Goal: Communication & Community: Answer question/provide support

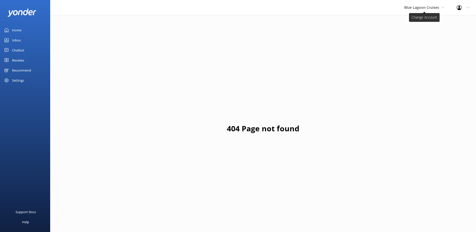
click at [435, 5] on span "Blue Lagoon Cruises" at bounding box center [422, 7] width 35 height 5
click at [421, 20] on link "South Sea Sailing" at bounding box center [423, 21] width 50 height 12
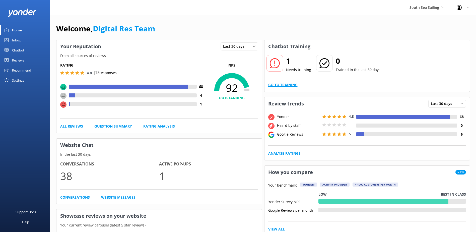
click at [289, 85] on link "Go to Training" at bounding box center [282, 85] width 29 height 6
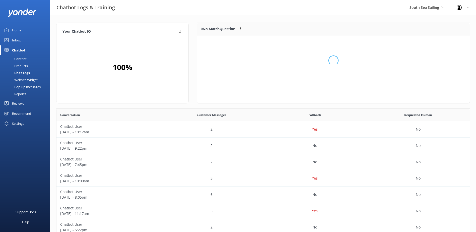
scroll to position [22, 269]
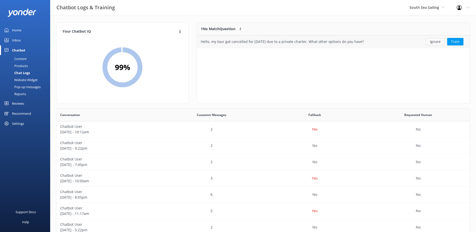
click at [438, 39] on button "Ignore" at bounding box center [435, 42] width 19 height 8
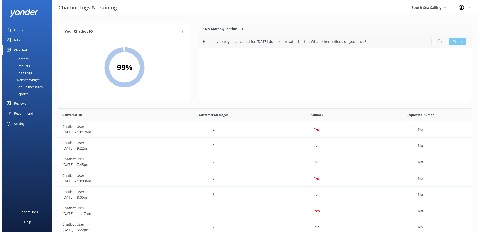
scroll to position [59, 269]
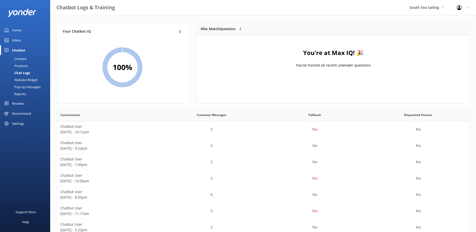
click at [432, 4] on div "South Sea Sailing South Sea Sailing South Sea Cruises Malamala Beach Club Aweso…" at bounding box center [427, 7] width 47 height 15
click at [416, 21] on link "South Sea Sailing" at bounding box center [429, 21] width 50 height 12
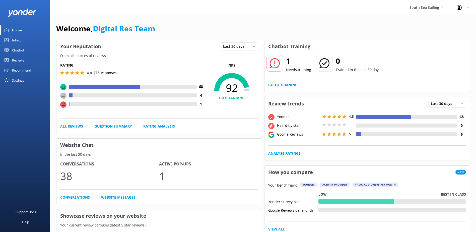
click at [13, 40] on div "Inbox" at bounding box center [16, 40] width 9 height 10
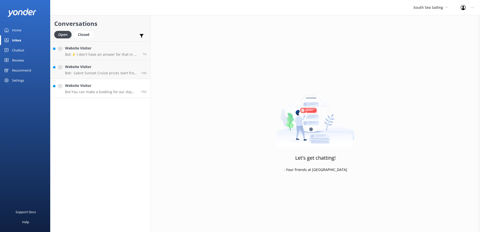
click at [91, 92] on p "Bot: You can make a booking for our day trip or sunset cruise online via our we…" at bounding box center [101, 92] width 72 height 5
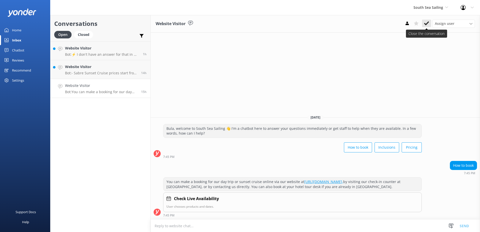
click at [427, 23] on icon at bounding box center [426, 23] width 5 height 5
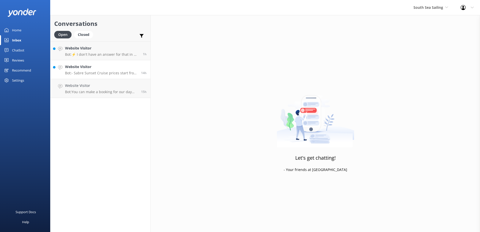
click at [112, 73] on p "Bot: - Sabre Sunset Cruise prices start from $149 per adult and $75 per child. …" at bounding box center [101, 73] width 72 height 5
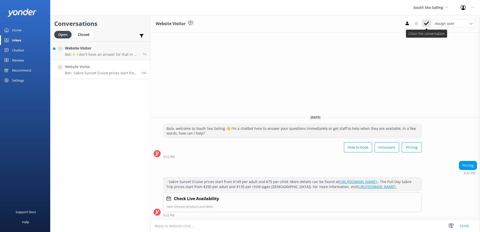
click at [427, 23] on use at bounding box center [426, 23] width 5 height 4
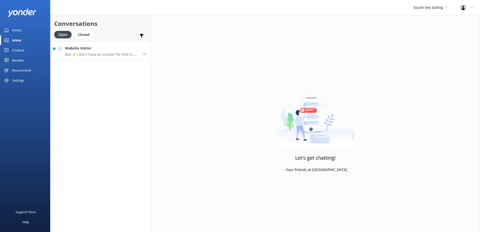
click at [100, 59] on link "Website Visitor Bot: ⚡ I don't have an answer for that in my knowledge base. Pl…" at bounding box center [100, 50] width 100 height 19
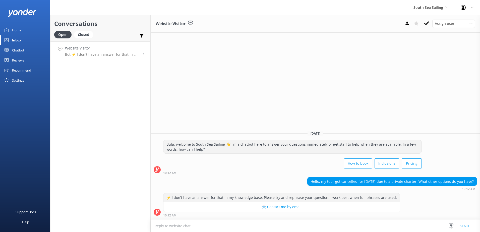
click at [233, 223] on textarea at bounding box center [316, 226] width 330 height 12
paste textarea "https://southseacruisesfiji.com/day-trips/"
click at [154, 226] on textarea "https://southseacruisesfiji.com/day-trips/" at bounding box center [316, 226] width 330 height 13
type textarea "You can take a look at the day trips we offer on: https://southseacruisesfiji.c…"
click at [464, 226] on button "Send" at bounding box center [464, 226] width 19 height 13
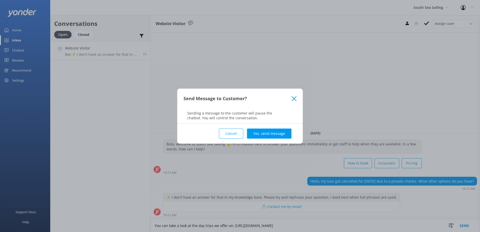
click at [273, 127] on div "Cancel Yes, send message" at bounding box center [240, 134] width 113 height 20
click at [273, 137] on button "Yes, send message" at bounding box center [269, 134] width 44 height 10
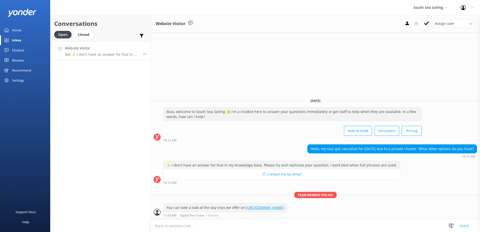
click at [219, 229] on textarea at bounding box center [316, 226] width 330 height 12
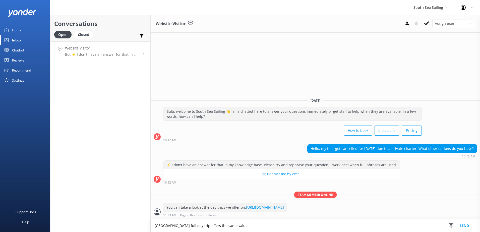
click at [228, 225] on textarea "South Sea Island full day trip offers the same value" at bounding box center [316, 226] width 330 height 13
type textarea "South Sea Island full day trip offers the same monetary value as sabre by south…"
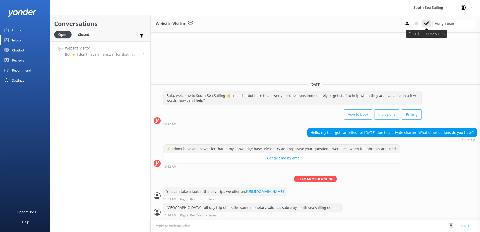
click at [426, 25] on use at bounding box center [426, 23] width 5 height 4
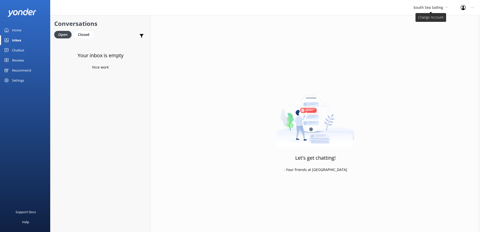
click at [433, 7] on span "South Sea Sailing" at bounding box center [429, 7] width 30 height 5
click at [433, 33] on link "South Sea Cruises" at bounding box center [432, 33] width 50 height 12
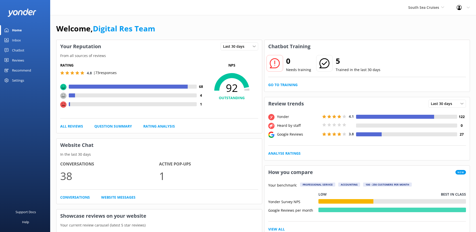
click at [23, 42] on link "Inbox" at bounding box center [25, 40] width 50 height 10
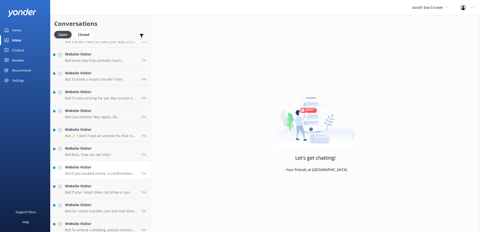
scroll to position [243, 0]
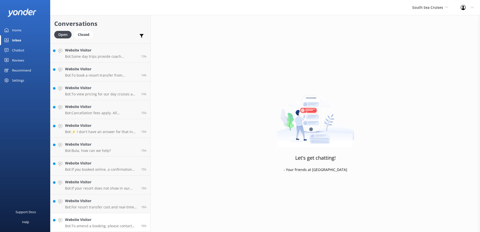
click at [103, 226] on p "Bot: To amend a booking, please contact our reservations team who will be able …" at bounding box center [101, 226] width 72 height 5
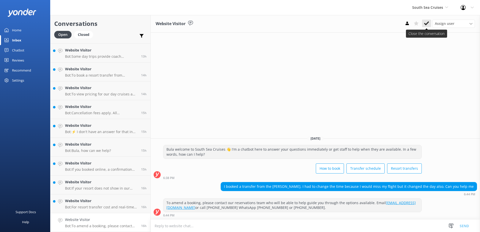
click at [430, 23] on button at bounding box center [426, 24] width 9 height 8
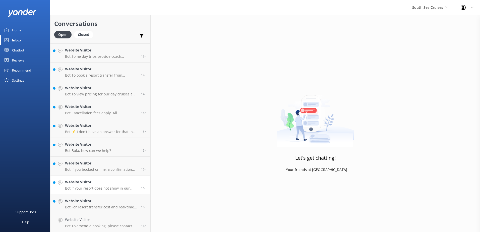
click at [116, 212] on div "Bonham8@aol.com Bot: Thanks for your response, we'll get back to you as soon as…" at bounding box center [100, 15] width 100 height 433
click at [120, 224] on div "Website Visitor Bot: For resort transfer cost and real-time availability, pleas…" at bounding box center [101, 222] width 72 height 11
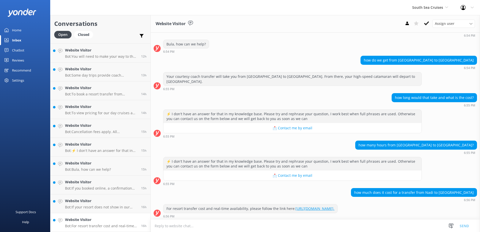
scroll to position [61, 0]
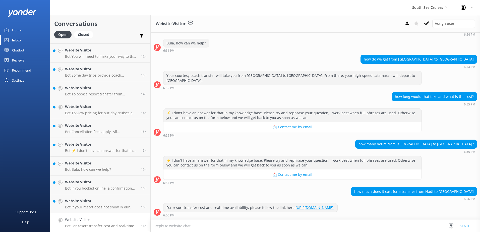
click at [431, 28] on div "Website Visitor Assign user Alyssa Sonya Digital Res Team Brenda Fenton Asena N…" at bounding box center [316, 24] width 330 height 18
click at [427, 25] on icon at bounding box center [426, 23] width 5 height 5
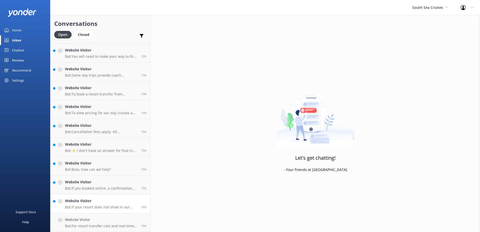
click at [119, 206] on p "Bot: If your resort does not show in our options, you need to choose the closes…" at bounding box center [101, 207] width 72 height 5
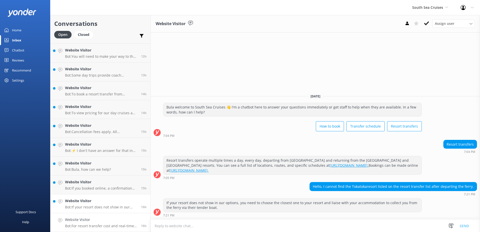
click at [118, 226] on p "Bot: For resort transfer cost and real-time availability, please follow the lin…" at bounding box center [101, 226] width 72 height 5
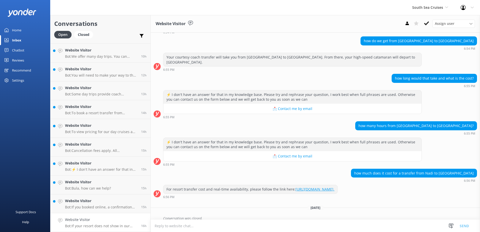
scroll to position [85, 0]
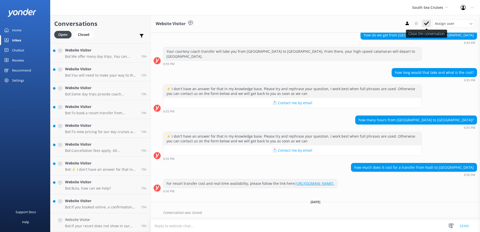
click at [428, 21] on icon at bounding box center [426, 23] width 5 height 5
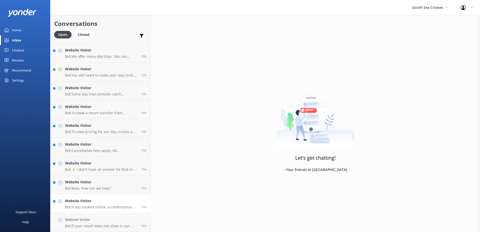
click at [114, 206] on p "Bot: If you booked online, a confirmation email would have been sent to the ema…" at bounding box center [101, 207] width 72 height 5
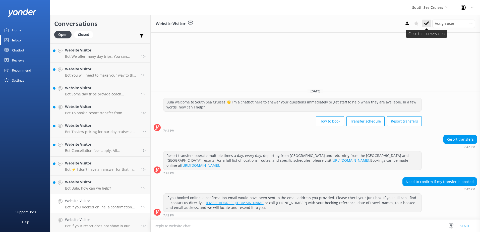
click at [430, 20] on button at bounding box center [426, 24] width 9 height 8
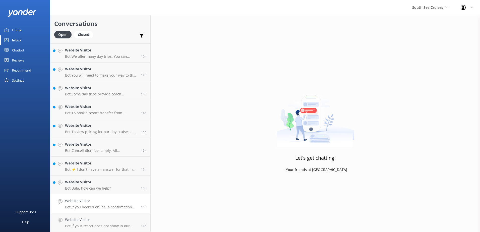
click at [109, 207] on p "Bot: If you booked online, a confirmation email would have been sent to the ema…" at bounding box center [101, 207] width 72 height 5
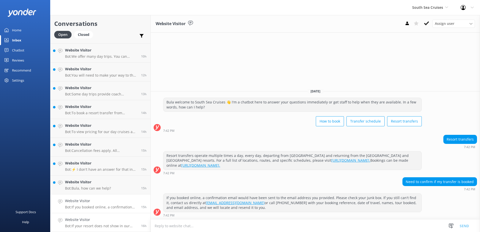
scroll to position [186, 0]
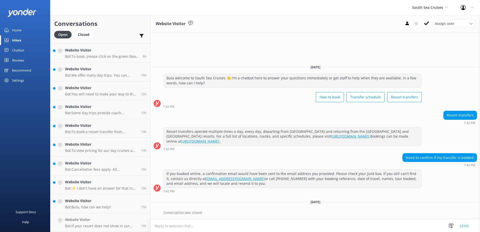
click at [116, 224] on p "Bot: If your resort does not show in our options, you need to choose the closes…" at bounding box center [101, 226] width 72 height 5
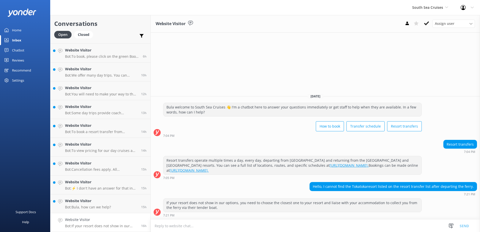
click at [282, 228] on textarea at bounding box center [316, 226] width 330 height 12
type textarea "We do offer Tokatoka Resort Nadi Coach as a location for pickup."
click at [466, 225] on button "Send" at bounding box center [464, 226] width 19 height 13
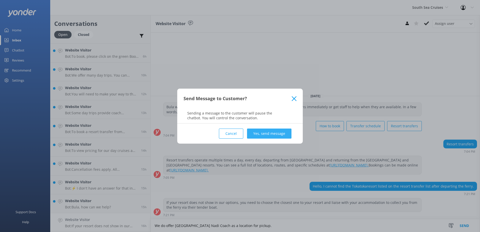
click at [279, 133] on button "Yes, send message" at bounding box center [269, 134] width 44 height 10
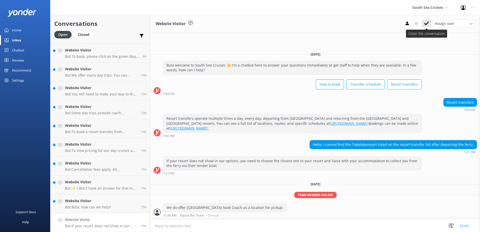
click at [425, 25] on icon at bounding box center [426, 23] width 5 height 5
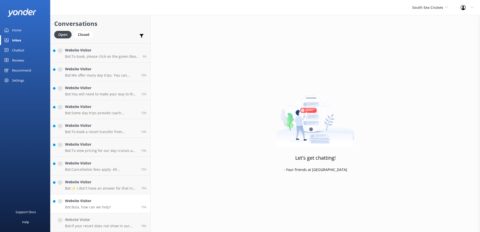
scroll to position [167, 0]
click at [87, 225] on p "Bot: Bula, how can we help?" at bounding box center [88, 226] width 46 height 5
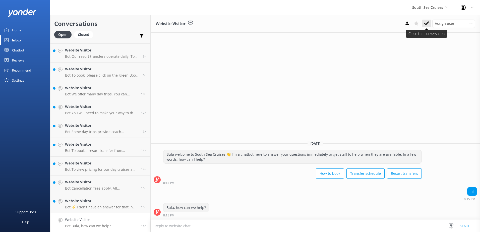
click at [424, 24] on icon at bounding box center [426, 23] width 5 height 5
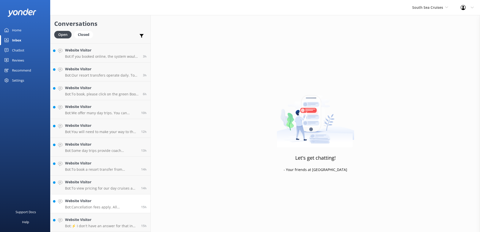
scroll to position [148, 0]
click at [96, 222] on h4 "Website Visitor" at bounding box center [101, 220] width 72 height 6
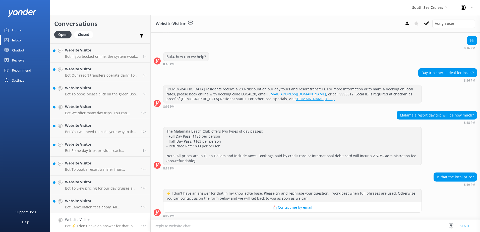
scroll to position [47, 0]
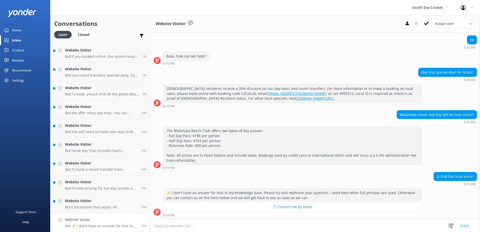
click at [283, 227] on textarea at bounding box center [316, 226] width 330 height 12
type textarea "We offer 20% offer the prices mentioned in the previous message for locals."
click at [467, 227] on button "Send" at bounding box center [464, 226] width 19 height 13
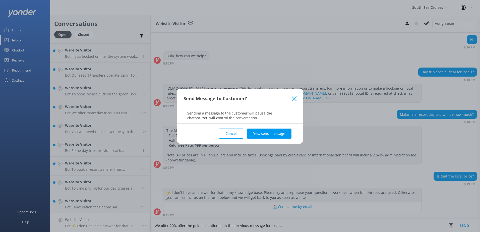
click at [270, 128] on div "Cancel Yes, send message" at bounding box center [240, 134] width 113 height 20
click at [273, 135] on button "Yes, send message" at bounding box center [269, 134] width 44 height 10
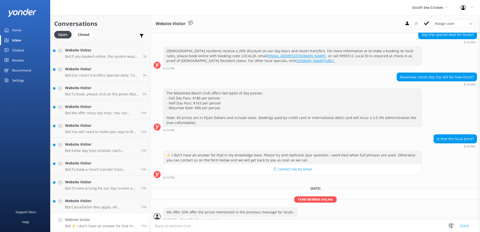
scroll to position [89, 0]
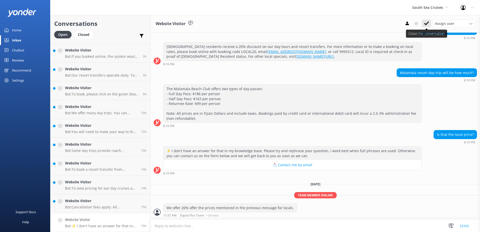
click at [427, 23] on icon at bounding box center [426, 23] width 5 height 5
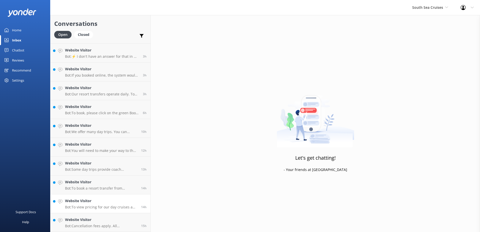
scroll to position [130, 0]
click at [106, 218] on h4 "Website Visitor" at bounding box center [101, 220] width 72 height 6
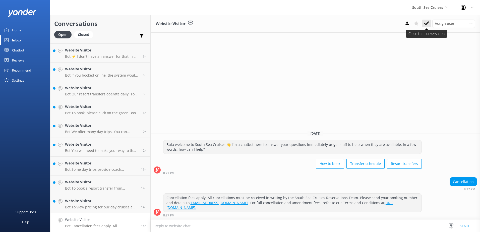
click at [429, 24] on icon at bounding box center [426, 23] width 5 height 5
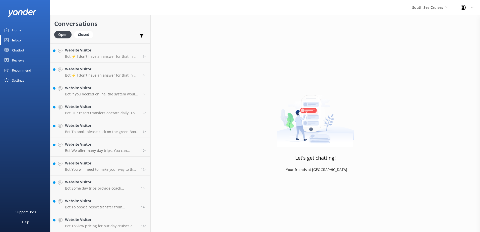
scroll to position [111, 0]
click at [111, 224] on p "Bot: To view pricing for our day cruises and trips, please visit: https://south…" at bounding box center [101, 226] width 72 height 5
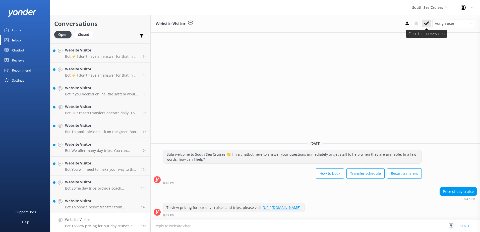
click at [428, 24] on icon at bounding box center [426, 23] width 5 height 5
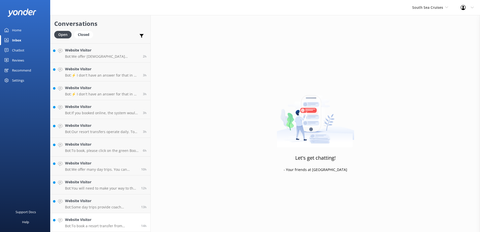
scroll to position [92, 0]
click at [126, 230] on link "Website Visitor Bot: To book a resort transfer from Nadi to Castaway Island, yo…" at bounding box center [100, 222] width 100 height 19
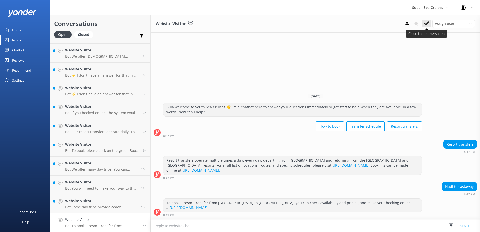
click at [429, 25] on button at bounding box center [426, 24] width 9 height 8
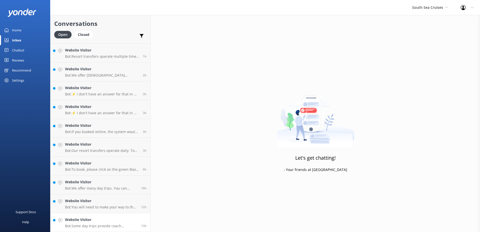
scroll to position [73, 0]
click at [114, 223] on div "Website Visitor Bot: Some day trips provide coach transfers from the Coral Coas…" at bounding box center [101, 222] width 72 height 11
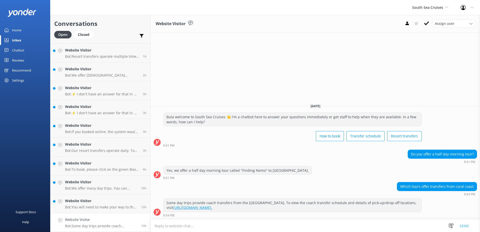
click at [326, 227] on textarea at bounding box center [316, 226] width 330 height 12
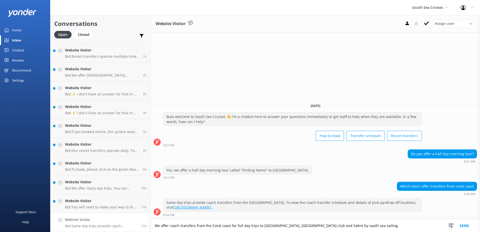
type textarea "We offer coach transfers from the Coral coast for full day trips to South Sea I…"
click at [462, 227] on button "Send" at bounding box center [464, 226] width 19 height 13
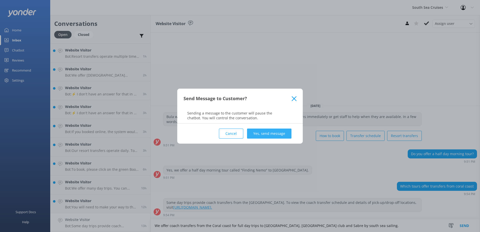
click at [285, 129] on button "Yes, send message" at bounding box center [269, 134] width 44 height 10
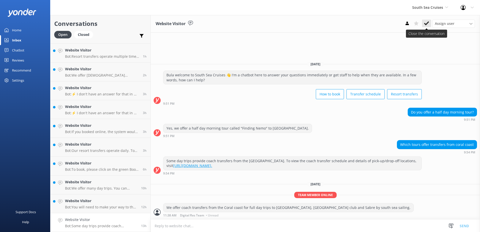
click at [428, 23] on use at bounding box center [426, 23] width 5 height 4
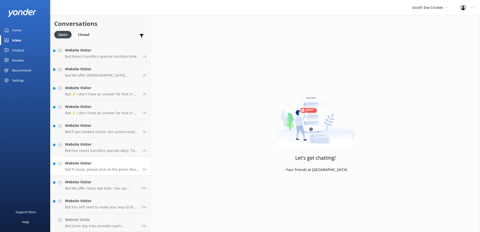
scroll to position [54, 0]
click at [102, 221] on h4 "Website Visitor" at bounding box center [101, 220] width 72 height 6
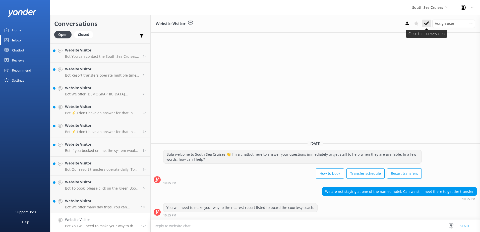
click at [428, 21] on icon at bounding box center [426, 23] width 5 height 5
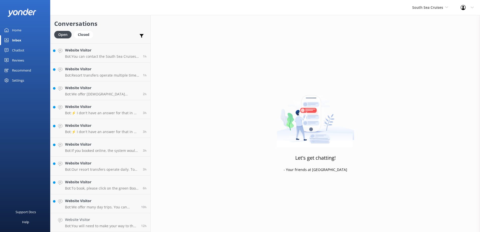
scroll to position [35, 0]
click at [114, 223] on h4 "Website Visitor" at bounding box center [101, 220] width 72 height 6
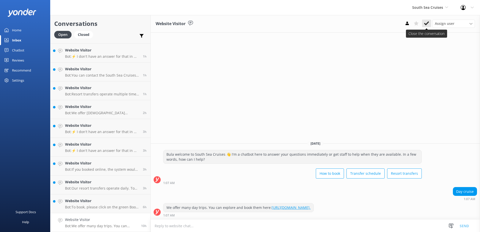
click at [430, 24] on button at bounding box center [426, 24] width 9 height 8
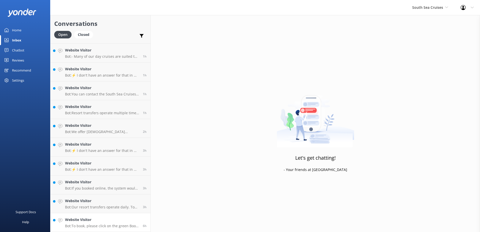
scroll to position [17, 0]
click at [109, 222] on h4 "Website Visitor" at bounding box center [102, 220] width 74 height 6
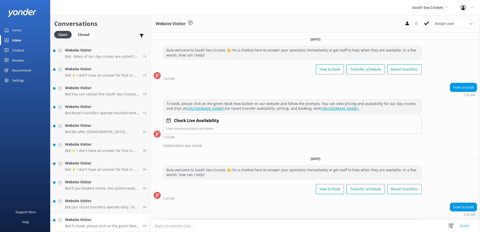
scroll to position [51, 0]
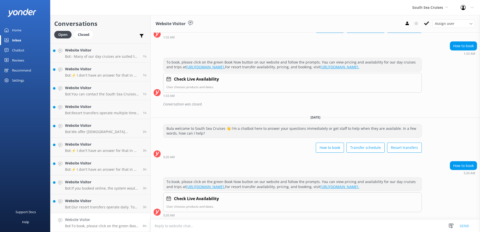
click at [428, 25] on icon at bounding box center [426, 23] width 5 height 5
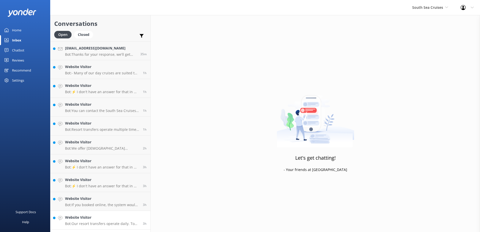
click at [98, 221] on div "Website Visitor Bot: Our resort transfers operate daily. To view the resort tra…" at bounding box center [102, 220] width 74 height 11
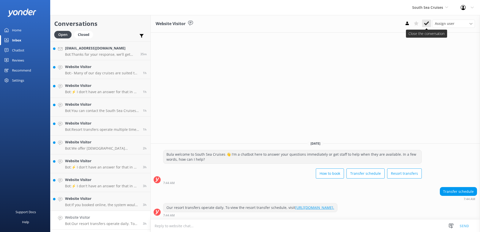
click at [428, 26] on button at bounding box center [426, 24] width 9 height 8
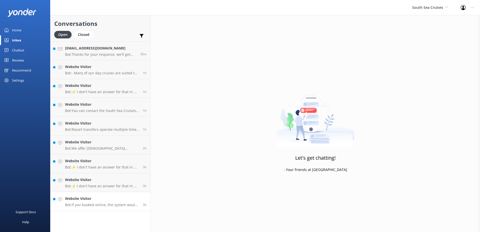
click at [120, 206] on p "Bot: If you booked online, the system would have emailed a confirmation to the …" at bounding box center [102, 205] width 74 height 5
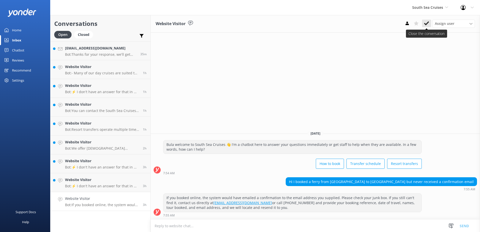
click at [427, 22] on icon at bounding box center [426, 23] width 5 height 5
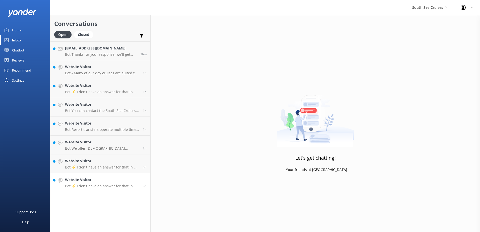
click at [120, 186] on p "Bot: ⚡ I don't have an answer for that in my knowledge base. Please try and rep…" at bounding box center [102, 186] width 74 height 5
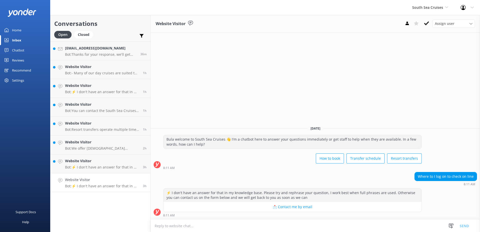
click at [320, 223] on textarea at bounding box center [316, 226] width 330 height 12
type textarea "O"
type textarea "y"
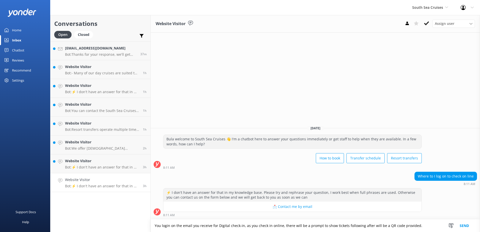
type textarea "You login on the email you receive for Digital check-in, as you check in online…"
click at [461, 223] on button "Send" at bounding box center [464, 226] width 19 height 13
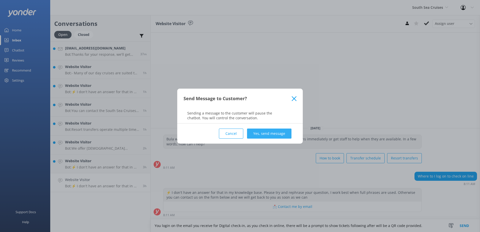
click at [276, 133] on button "Yes, send message" at bounding box center [269, 134] width 44 height 10
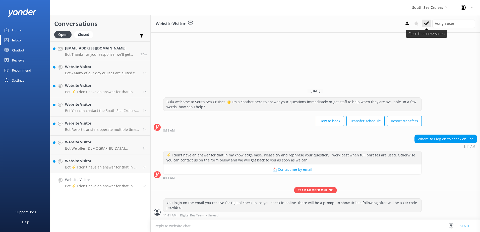
click at [427, 22] on icon at bounding box center [426, 23] width 5 height 5
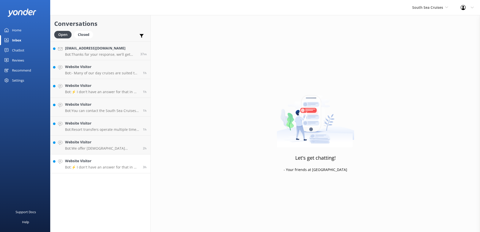
click at [122, 169] on p "Bot: ⚡ I don't have an answer for that in my knowledge base. Please try and rep…" at bounding box center [102, 167] width 74 height 5
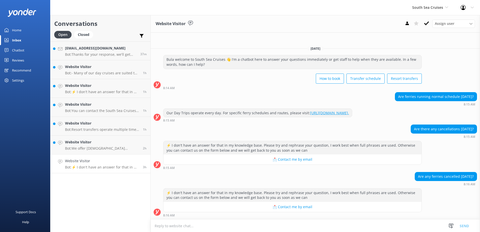
click at [236, 224] on textarea at bounding box center [316, 226] width 330 height 12
type textarea "N"
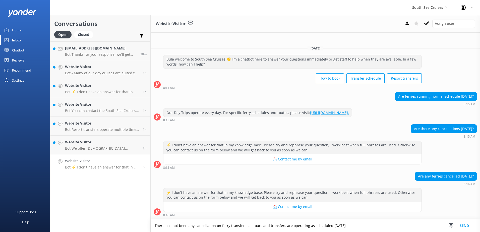
click at [359, 227] on textarea "There has not been any cancellation on ferry transfers, all tours and transfers…" at bounding box center [316, 226] width 330 height 13
type textarea "There has not been any cancellation on ferry transfers, all tours and transfers…"
click at [470, 225] on button "Send" at bounding box center [464, 226] width 19 height 13
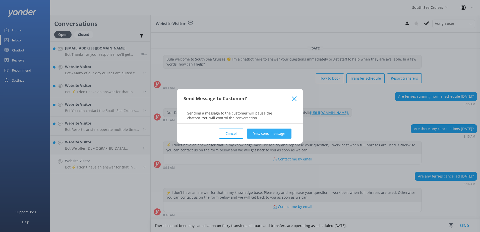
click at [281, 134] on button "Yes, send message" at bounding box center [269, 134] width 44 height 10
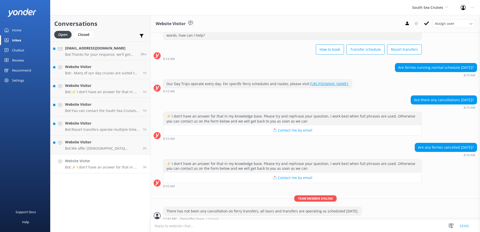
scroll to position [23, 0]
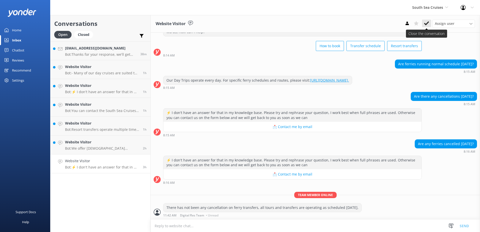
click at [427, 23] on use at bounding box center [426, 23] width 5 height 4
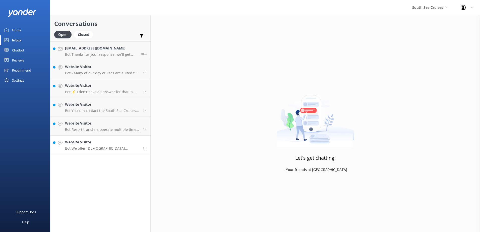
click at [111, 149] on p "Bot: We offer Fijian residents a 20% discount on our day tours and resort trans…" at bounding box center [102, 148] width 74 height 5
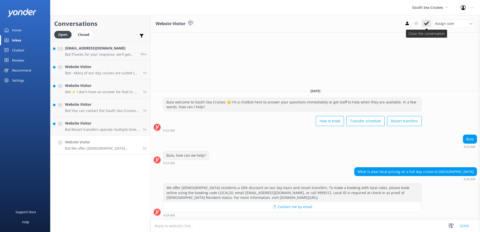
click at [429, 25] on icon at bounding box center [426, 23] width 5 height 5
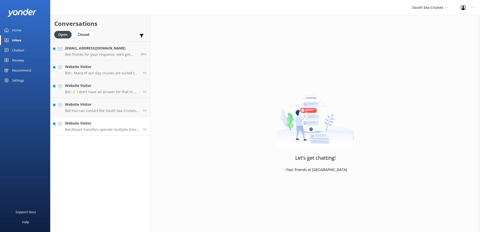
click at [122, 123] on h4 "Website Visitor" at bounding box center [102, 124] width 74 height 6
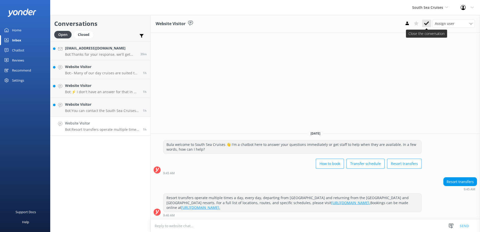
click at [428, 25] on icon at bounding box center [426, 23] width 5 height 5
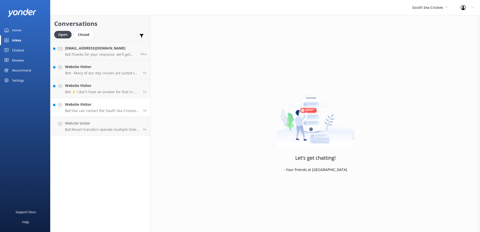
click at [118, 107] on h4 "Website Visitor" at bounding box center [102, 105] width 74 height 6
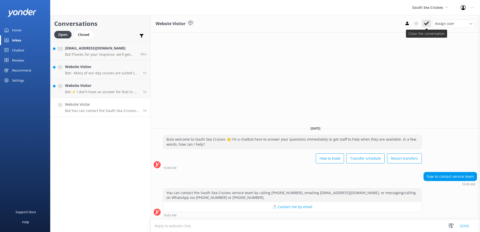
click at [424, 23] on icon at bounding box center [426, 23] width 5 height 5
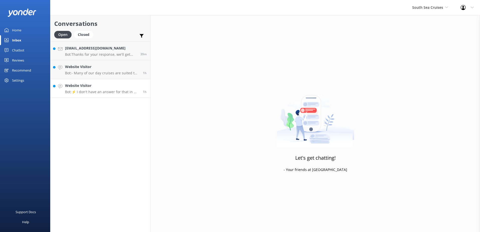
click at [99, 94] on p "Bot: ⚡ I don't have an answer for that in my knowledge base. Please try and rep…" at bounding box center [102, 92] width 74 height 5
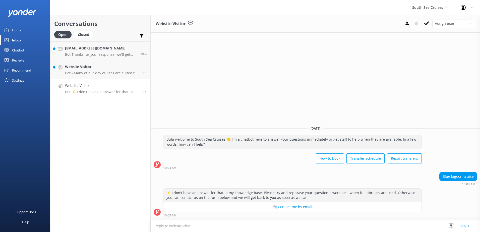
click at [252, 223] on textarea at bounding box center [316, 226] width 330 height 12
drag, startPoint x: 253, startPoint y: 222, endPoint x: 86, endPoint y: 223, distance: 167.3
click at [86, 223] on div "Conversations Open Closed Important Assigned to me Unassigned Bonham8@aol.com B…" at bounding box center [265, 123] width 430 height 217
type textarea "You can email blue lagoon cruises for enquires on"
click at [246, 228] on textarea "You can email blue lagoon cruises for enquires on" at bounding box center [316, 226] width 330 height 13
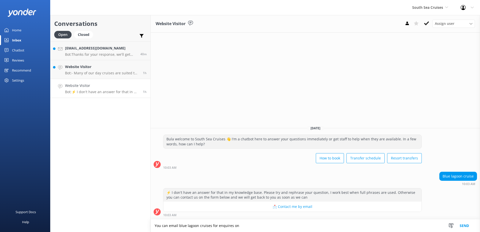
paste textarea "cruisecentre@bluelagooncruises.com"
type textarea "You can email blue lagoon cruises for enquires on cruisecentre@bluelagooncruise…"
click at [463, 225] on button "Send" at bounding box center [464, 226] width 19 height 13
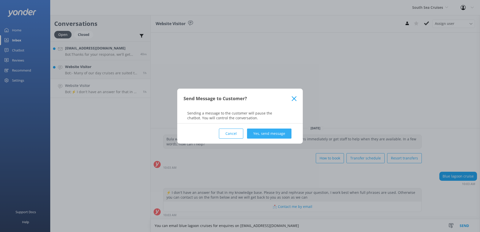
click at [279, 134] on button "Yes, send message" at bounding box center [269, 134] width 44 height 10
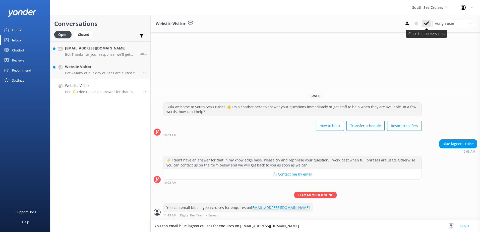
click at [427, 27] on button at bounding box center [426, 24] width 9 height 8
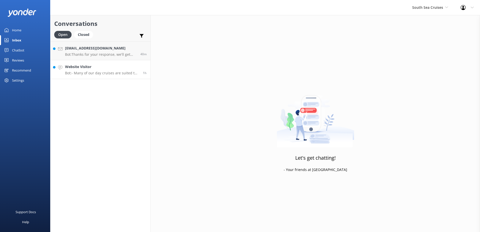
click at [93, 75] on link "Website Visitor Bot: - Many of our day cruises are suited to families and child…" at bounding box center [100, 69] width 100 height 19
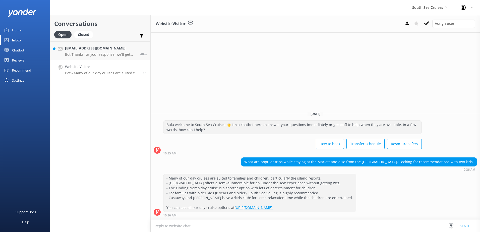
click at [426, 27] on button at bounding box center [426, 24] width 9 height 8
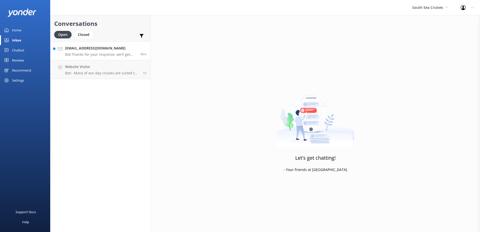
click at [108, 59] on link "Bonham8@aol.com Bot: Thanks for your response, we'll get back to you as soon as…" at bounding box center [100, 50] width 100 height 19
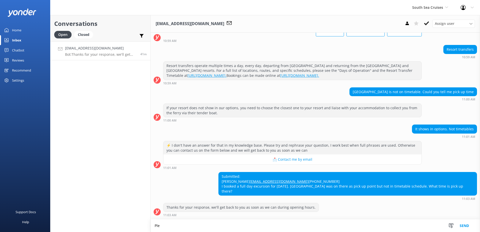
scroll to position [53, 0]
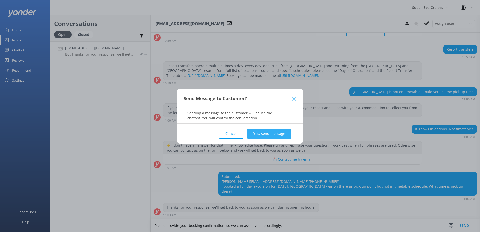
type textarea "Please provide your booking confirmation, so we can assist you accordingly."
click at [283, 132] on button "Yes, send message" at bounding box center [269, 134] width 44 height 10
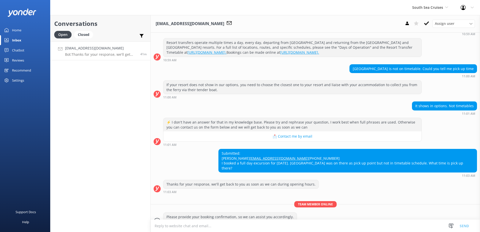
click at [218, 226] on textarea at bounding box center [316, 226] width 330 height 12
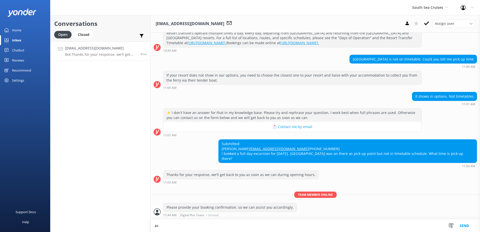
type textarea "a"
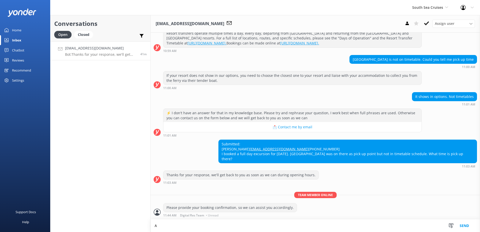
scroll to position [85, 0]
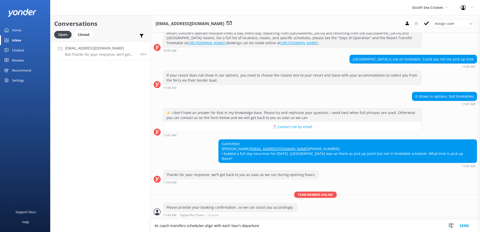
click at [270, 228] on textarea "As coach transfers schedules align with each tour's departure" at bounding box center [316, 226] width 330 height 13
type textarea "As coach transfers schedules align with each tour's departure."
click at [465, 224] on button "Send" at bounding box center [464, 226] width 19 height 13
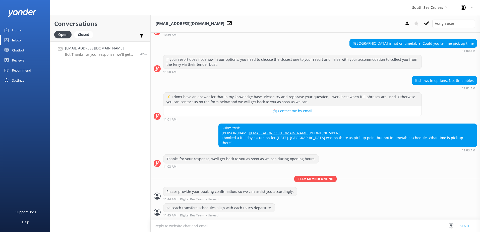
scroll to position [101, 0]
click at [426, 26] on button at bounding box center [426, 24] width 9 height 8
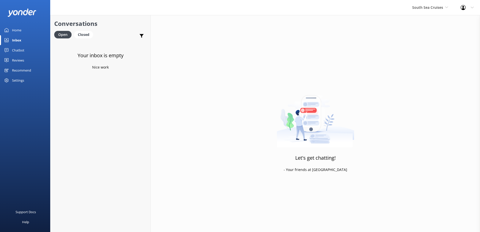
click at [435, 3] on div "South Sea Cruises South Sea Sailing South Sea Cruises Malamala Beach Club Aweso…" at bounding box center [430, 7] width 48 height 15
click at [429, 42] on link "Malamala Beach Club" at bounding box center [431, 45] width 50 height 12
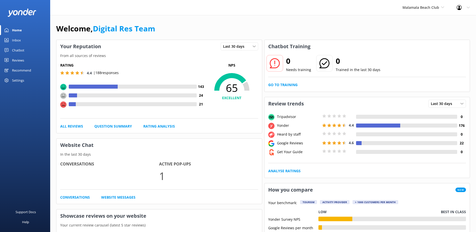
click at [19, 44] on div "Inbox" at bounding box center [16, 40] width 9 height 10
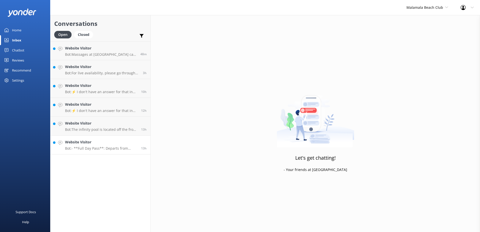
click at [97, 153] on link "Website Visitor Bot: - **Full Day Pass**: Departs from Port Denarau at 10:00am …" at bounding box center [100, 145] width 100 height 19
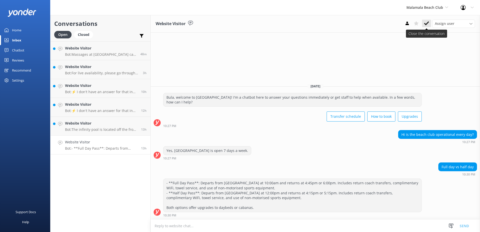
click at [430, 25] on button at bounding box center [426, 24] width 9 height 8
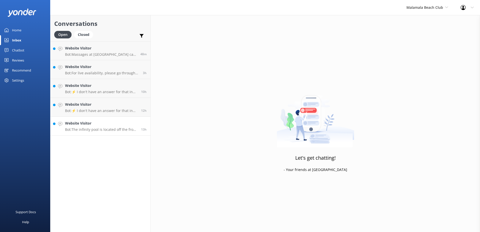
click at [108, 125] on h4 "Website Visitor" at bounding box center [101, 124] width 72 height 6
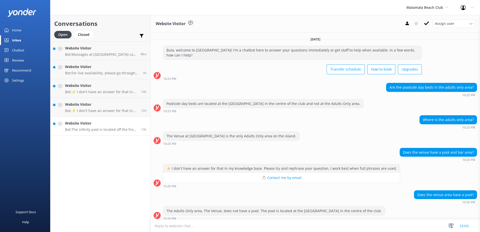
scroll to position [68, 0]
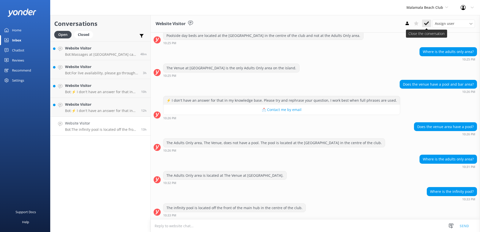
click at [430, 24] on button at bounding box center [426, 24] width 9 height 8
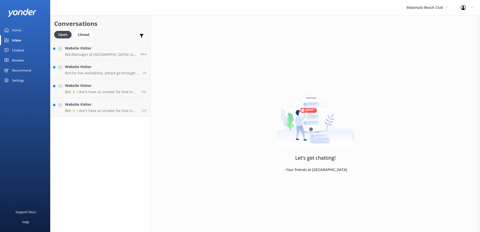
click at [115, 118] on div "Conversations Open Closed Important Assigned to me Unassigned Website Visitor B…" at bounding box center [100, 123] width 100 height 217
click at [116, 115] on link "Website Visitor Bot: ⚡ I don't have an answer for that in my knowledge base. Pl…" at bounding box center [100, 107] width 100 height 19
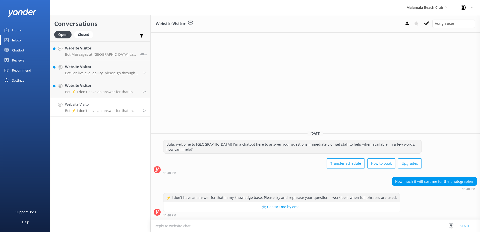
click at [384, 226] on textarea at bounding box center [316, 226] width 330 height 12
paste textarea "Please contact & liaise directly with our South Sea Cruises Reservations team, …"
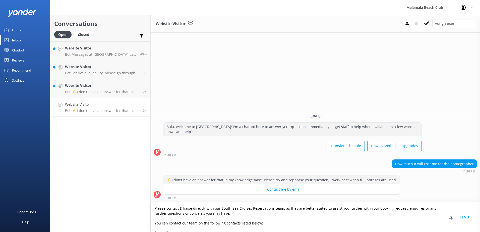
type textarea "Please contact & liaise directly with our South Sea Cruises Reservations team, …"
click at [466, 218] on button "Send" at bounding box center [464, 217] width 19 height 30
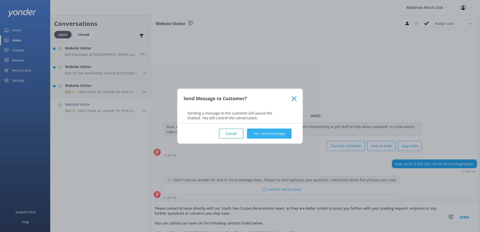
click at [285, 138] on button "Yes, send message" at bounding box center [269, 134] width 44 height 10
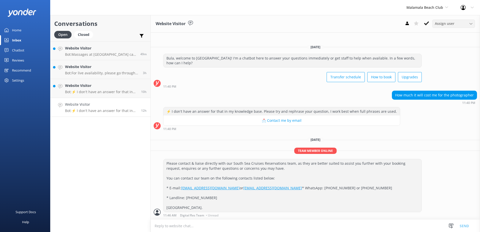
scroll to position [2, 0]
click at [427, 25] on icon at bounding box center [426, 23] width 5 height 5
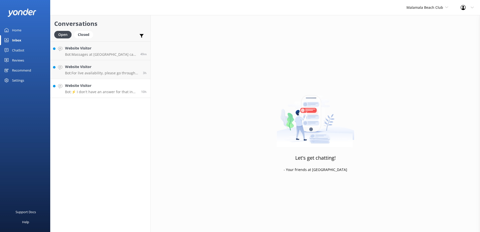
click at [105, 95] on link "Website Visitor Bot: ⚡ I don't have an answer for that in my knowledge base. Pl…" at bounding box center [100, 88] width 100 height 19
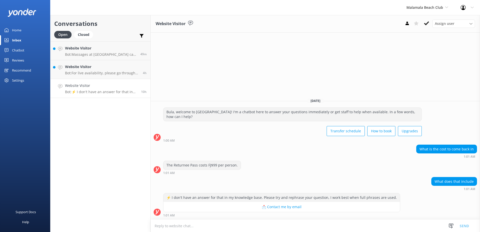
click at [213, 224] on textarea at bounding box center [316, 226] width 330 height 12
type textarea "R"
type textarea "The returnee pass has the same inclusions as the normal full day Malamala tour."
click at [462, 225] on button "Send" at bounding box center [464, 226] width 19 height 13
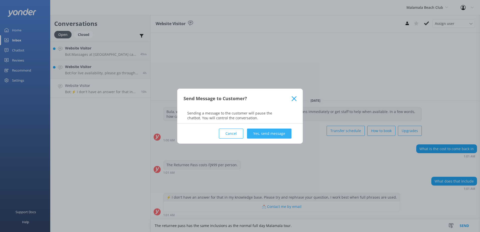
click at [276, 129] on button "Yes, send message" at bounding box center [269, 134] width 44 height 10
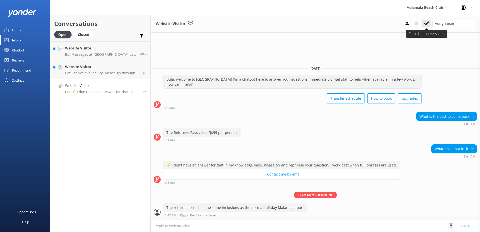
click at [427, 25] on icon at bounding box center [426, 23] width 5 height 5
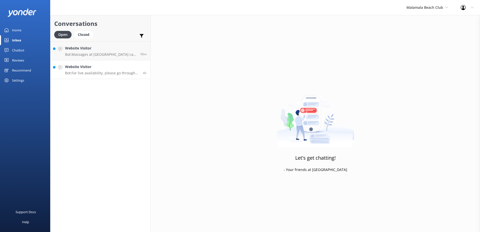
click at [116, 70] on div "Website Visitor Bot: For live availability, please go through our booking proce…" at bounding box center [102, 69] width 74 height 11
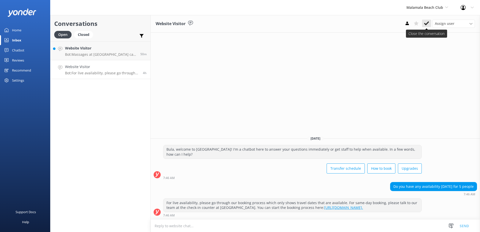
click at [425, 24] on use at bounding box center [426, 23] width 5 height 4
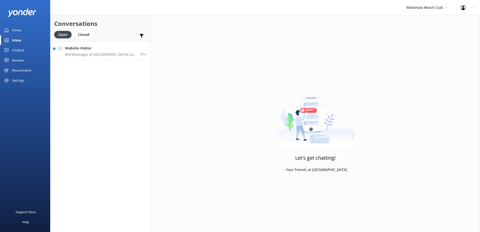
click at [119, 55] on p "Bot: Massages at Malamala Beach Club can only be booked on the day of your visi…" at bounding box center [101, 54] width 72 height 5
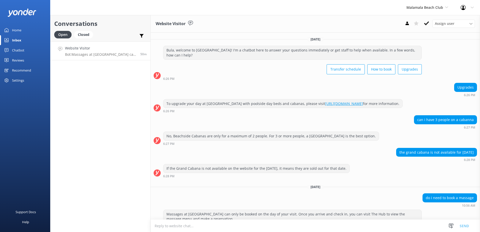
scroll to position [16, 0]
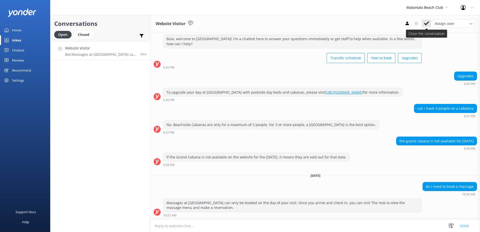
click at [427, 20] on button at bounding box center [426, 24] width 9 height 8
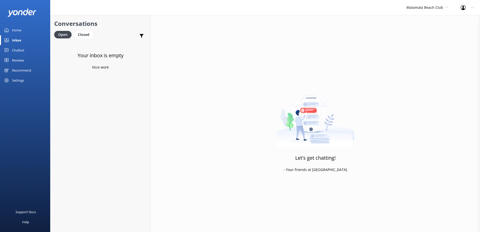
click at [416, 12] on div "Malamala Beach Club South Sea Sailing South Sea Cruises Malamala Beach Club Awe…" at bounding box center [427, 7] width 54 height 15
click at [416, 61] on link "Awesome Adventures Fiji" at bounding box center [425, 57] width 50 height 12
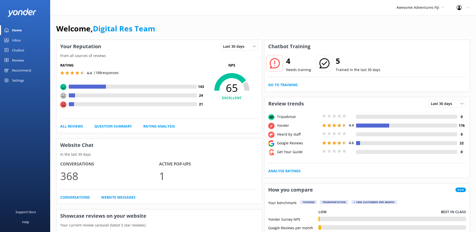
click at [22, 46] on div "Chatbot" at bounding box center [18, 50] width 12 height 10
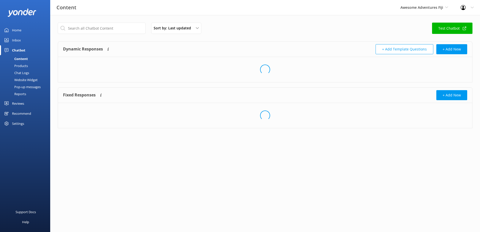
click at [22, 44] on link "Inbox" at bounding box center [25, 40] width 50 height 10
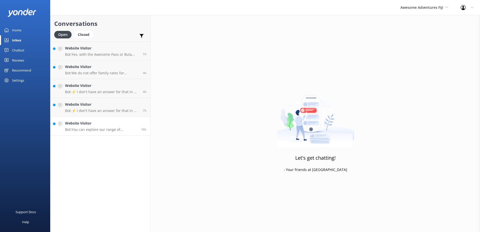
click at [111, 128] on p "Bot: You can explore our range of packages, which include coach and vessel tran…" at bounding box center [101, 129] width 72 height 5
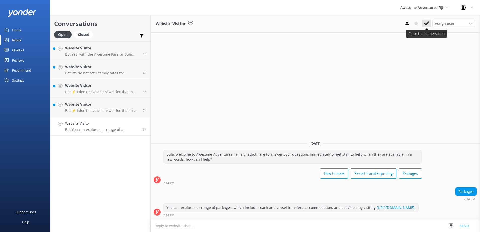
click at [425, 24] on use at bounding box center [426, 23] width 5 height 4
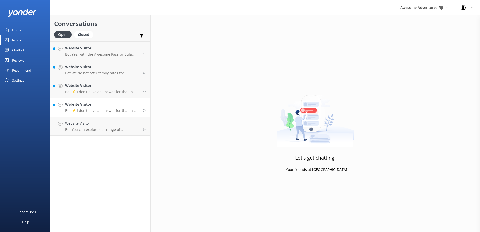
click at [112, 110] on p "Bot: ⚡ I don't have an answer for that in my knowledge base. Please try and rep…" at bounding box center [102, 110] width 74 height 5
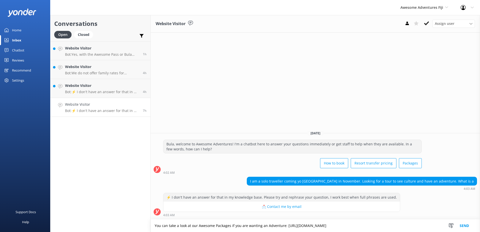
type textarea "You can take a look at our Awesome Packages if you are wanting an Adventure: ht…"
click at [465, 225] on button "Send" at bounding box center [464, 226] width 19 height 13
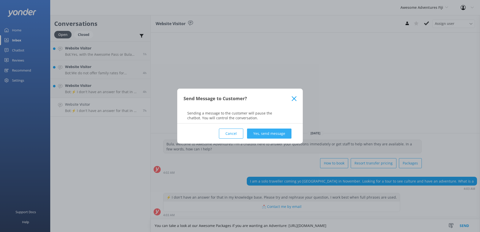
click at [280, 130] on button "Yes, send message" at bounding box center [269, 134] width 44 height 10
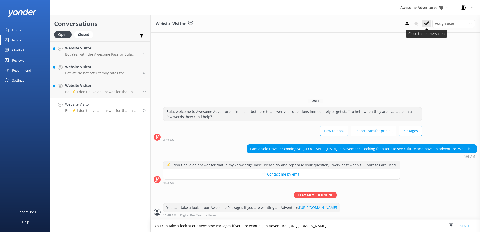
click at [426, 24] on use at bounding box center [426, 23] width 5 height 4
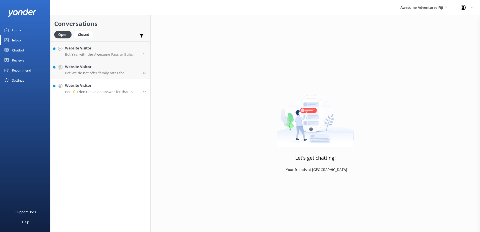
click at [112, 93] on p "Bot: ⚡ I don't have an answer for that in my knowledge base. Please try and rep…" at bounding box center [102, 92] width 74 height 5
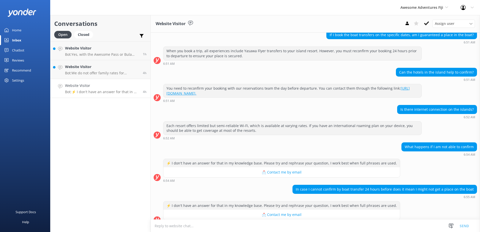
scroll to position [135, 0]
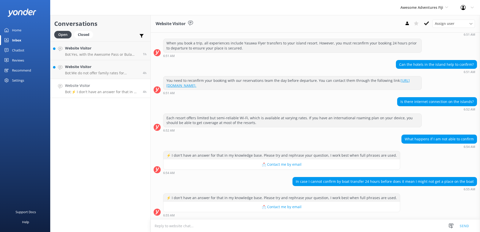
click at [338, 229] on textarea at bounding box center [316, 226] width 330 height 12
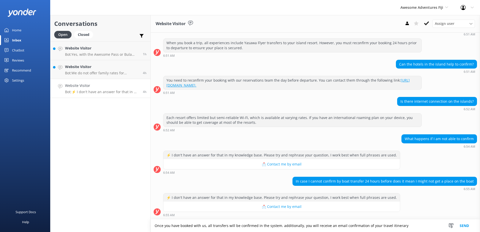
click at [418, 225] on textarea "Once you have booked with us, all transfers will be confirmed in the system. ad…" at bounding box center [316, 226] width 330 height 13
type textarea "Once you have booked with us, all transfers will be confirmed in the system. ad…"
click at [464, 228] on button "Send" at bounding box center [464, 226] width 19 height 13
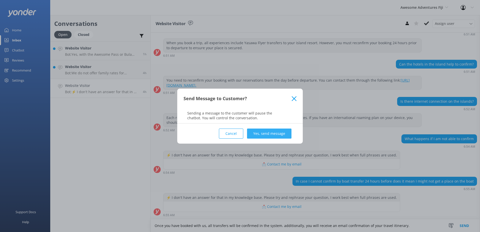
click at [276, 135] on button "Yes, send message" at bounding box center [269, 134] width 44 height 10
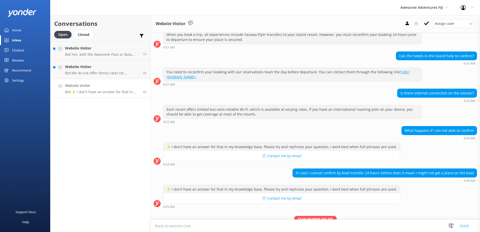
scroll to position [168, 0]
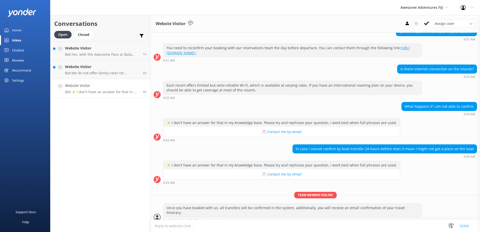
click at [424, 23] on button at bounding box center [426, 24] width 9 height 8
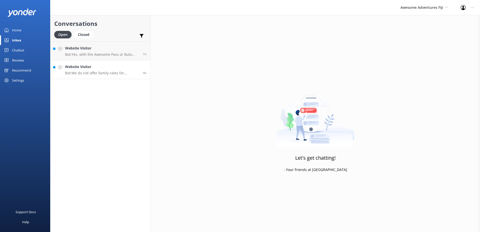
click at [103, 71] on p "Bot: We do not offer family rates for Awesome Adventure packages, which implies…" at bounding box center [102, 73] width 74 height 5
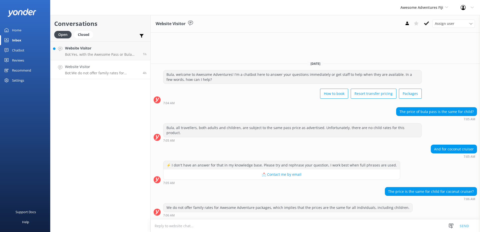
click at [234, 223] on textarea at bounding box center [316, 226] width 330 height 12
click at [299, 227] on textarea "Please note that Awesome adventures are only for 18 years and above." at bounding box center [316, 226] width 330 height 13
drag, startPoint x: 298, startPoint y: 226, endPoint x: 63, endPoint y: 230, distance: 235.1
click at [64, 230] on div "Conversations Open Closed Important Assigned to me Unassigned Website Visitor B…" at bounding box center [265, 123] width 430 height 217
paste textarea "Adventures are only available to individuals aged 18"
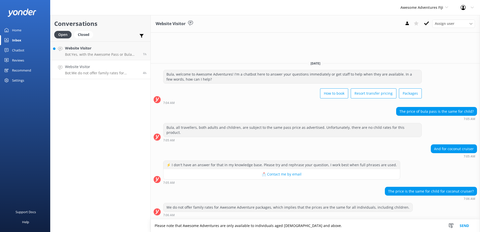
type textarea "Please note that Awesome Adventures are only available to individuals aged 18 a…"
click at [462, 223] on button "Send" at bounding box center [464, 226] width 19 height 13
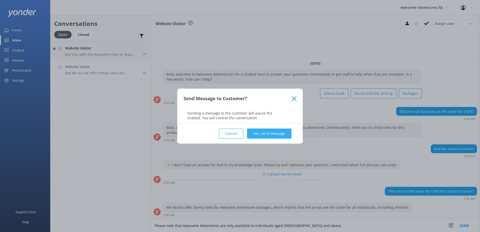
click at [275, 137] on button "Yes, send message" at bounding box center [269, 134] width 44 height 10
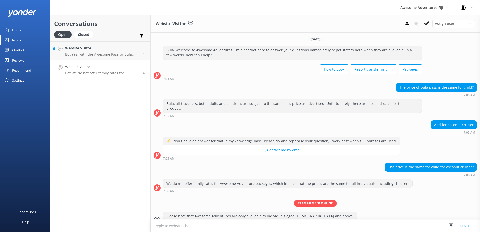
scroll to position [4, 0]
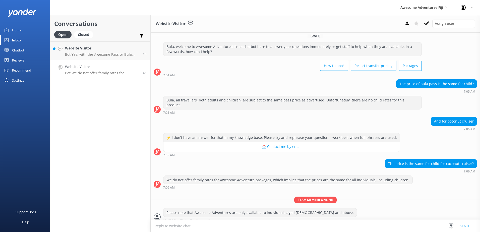
click at [429, 23] on icon at bounding box center [426, 23] width 5 height 5
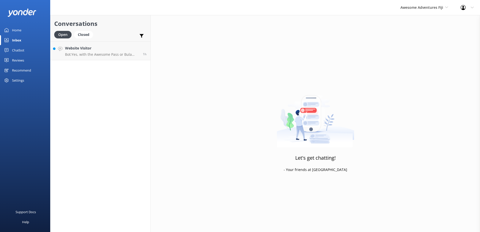
click at [98, 61] on div "Conversations Open Closed Important Assigned to me Unassigned Website Visitor B…" at bounding box center [100, 123] width 100 height 217
click at [101, 55] on p "Bot: Yes, with the Awesome Pass or Bula Pass, you can choose the order in which…" at bounding box center [102, 54] width 74 height 5
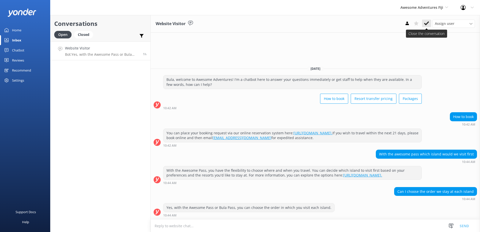
click at [426, 25] on icon at bounding box center [426, 23] width 5 height 5
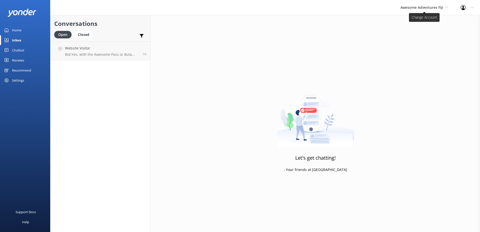
click at [429, 8] on span "Awesome Adventures Fiji" at bounding box center [422, 7] width 43 height 5
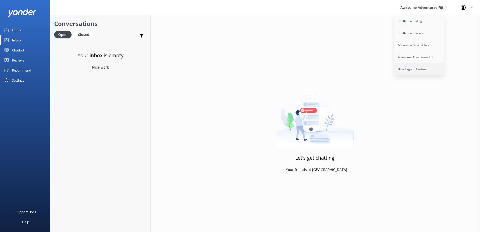
click at [405, 71] on link "Blue Lagoon Cruises" at bounding box center [419, 69] width 50 height 12
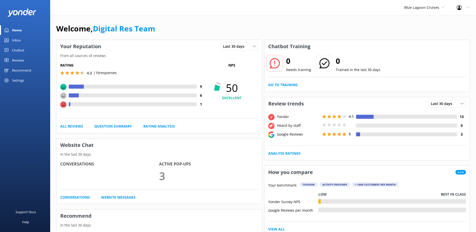
click at [18, 37] on div "Inbox" at bounding box center [16, 40] width 9 height 10
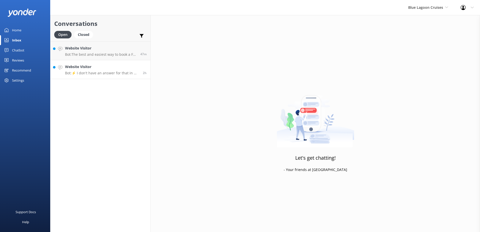
click at [98, 72] on p "Bot: ⚡ I don't have an answer for that in my knowledge base. Please try and rep…" at bounding box center [102, 73] width 74 height 5
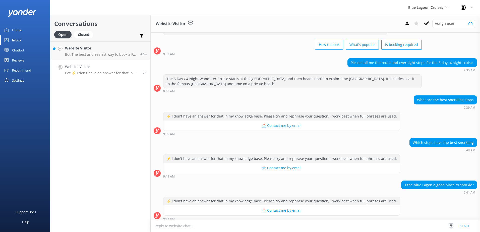
scroll to position [23, 0]
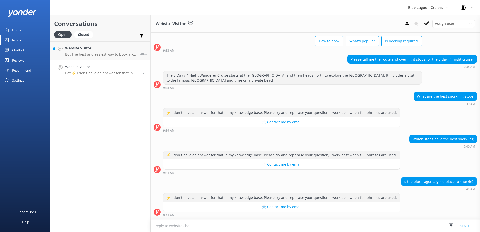
click at [239, 224] on textarea at bounding box center [316, 226] width 330 height 12
type textarea "a"
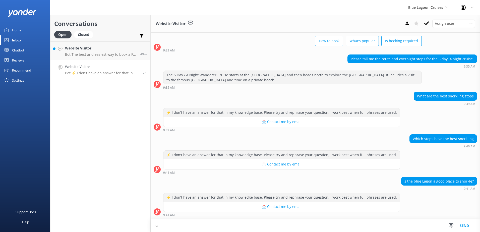
type textarea "s"
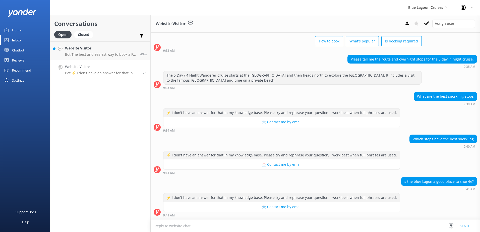
scroll to position [23, 0]
click at [251, 224] on textarea at bounding box center [316, 226] width 330 height 12
click at [237, 222] on textarea at bounding box center [316, 226] width 330 height 12
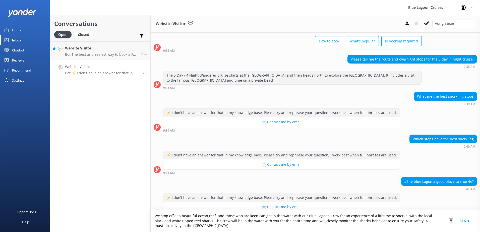
scroll to position [33, 0]
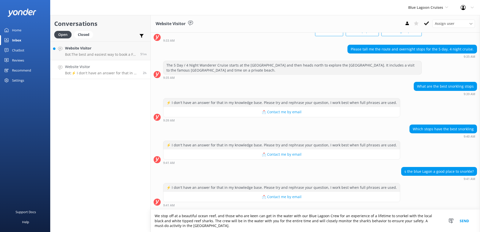
type textarea "We stop off at a beautiful ocean reef, and those who are keen can get in the wa…"
click at [463, 215] on button "Send" at bounding box center [464, 221] width 19 height 22
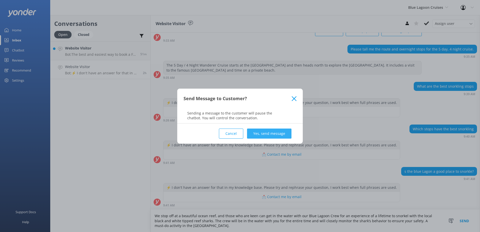
click at [267, 131] on button "Yes, send message" at bounding box center [269, 134] width 44 height 10
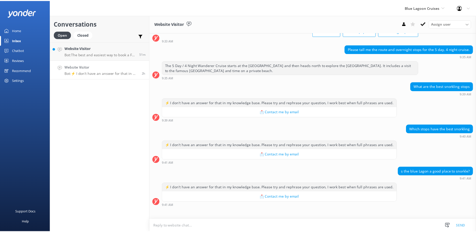
scroll to position [66, 0]
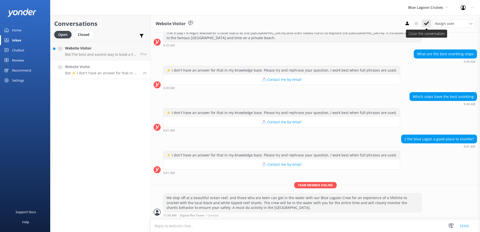
click at [428, 24] on icon at bounding box center [426, 23] width 5 height 5
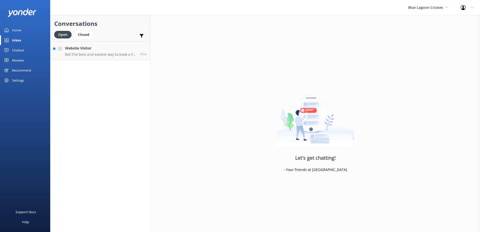
click at [106, 66] on div "Conversations Open Closed Important Assigned to me Unassigned Website Visitor B…" at bounding box center [100, 123] width 100 height 217
click at [112, 57] on link "Website Visitor Bot: The best and easiest way to book a Fiji cruise is directly…" at bounding box center [100, 50] width 100 height 19
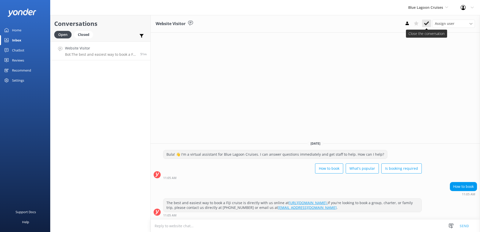
click at [424, 25] on button at bounding box center [426, 24] width 9 height 8
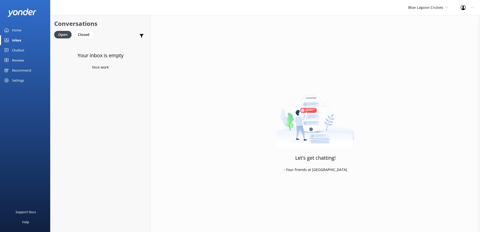
click at [420, 2] on div "Blue Lagoon Cruises South Sea Sailing South Sea Cruises Malamala Beach Club Awe…" at bounding box center [428, 7] width 52 height 15
click at [419, 19] on link "South Sea Sailing" at bounding box center [427, 21] width 50 height 12
